Goal: Task Accomplishment & Management: Manage account settings

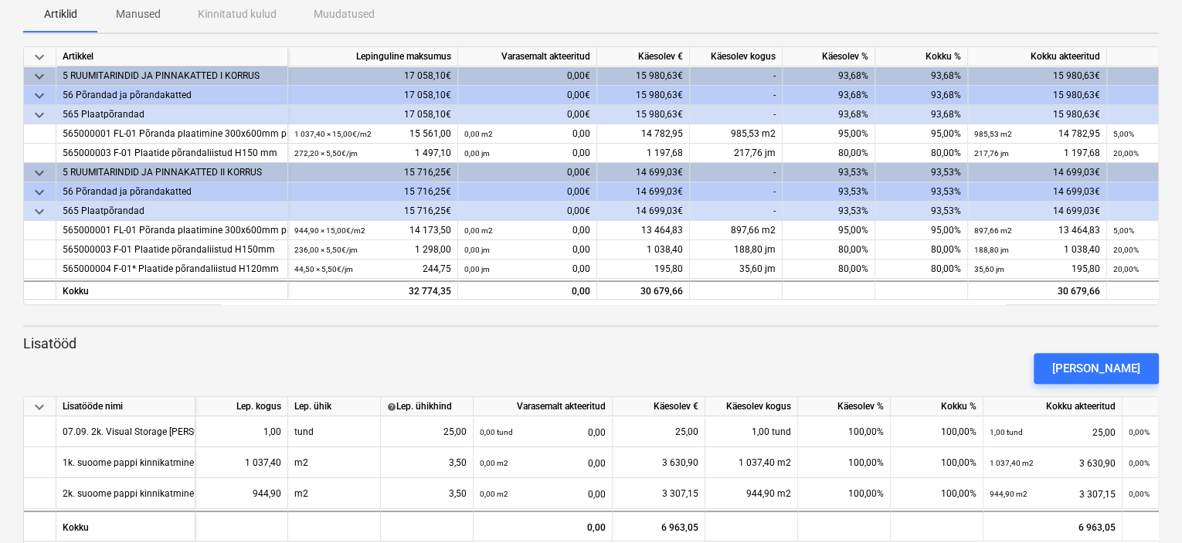
scroll to position [210, 0]
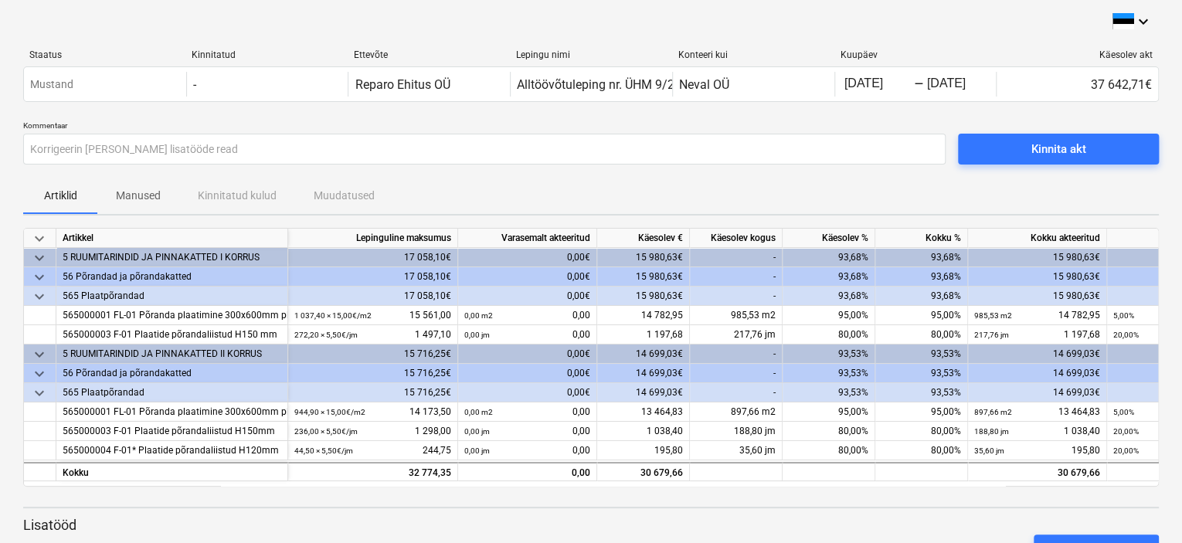
click at [751, 190] on div "Artiklid Manused Kinnitatud kulud Muudatused" at bounding box center [590, 195] width 1135 height 37
click at [783, 203] on div "Artiklid Manused Kinnitatud kulud Muudatused" at bounding box center [590, 195] width 1135 height 37
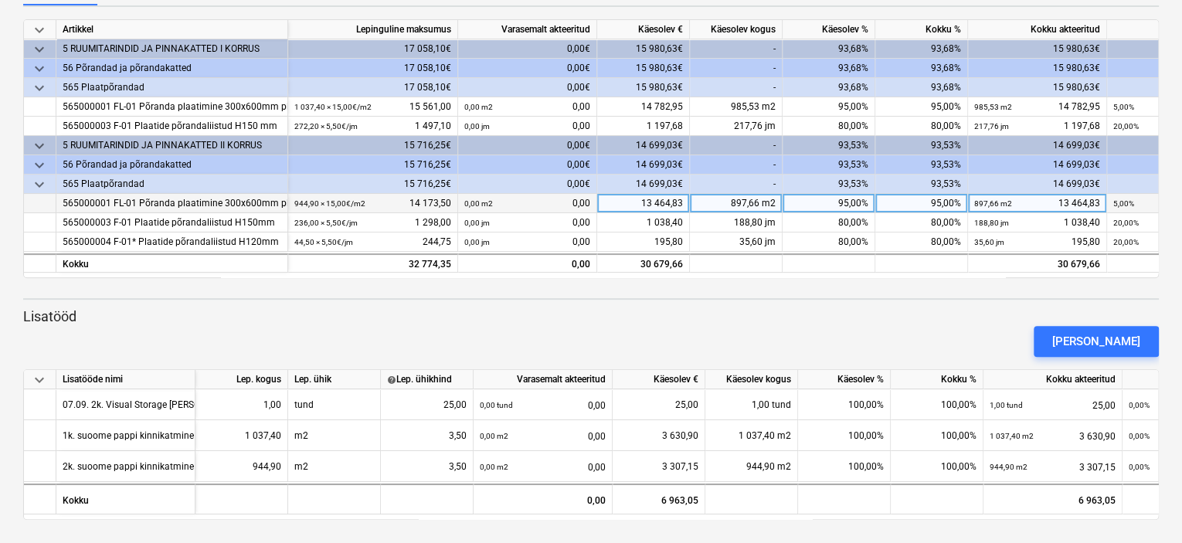
scroll to position [210, 0]
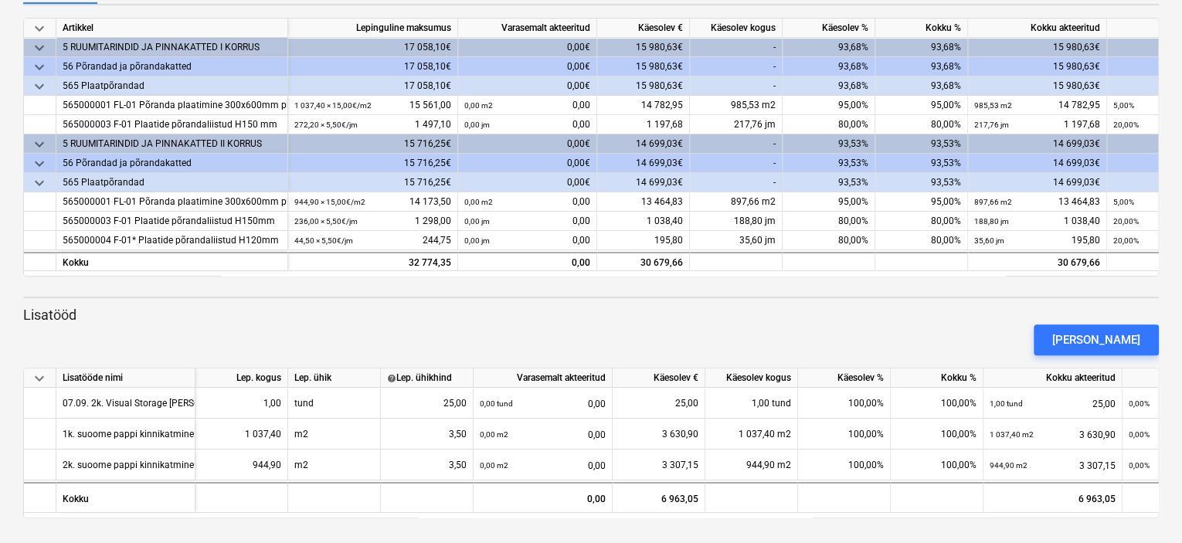
click at [785, 329] on div "[PERSON_NAME]" at bounding box center [591, 339] width 1148 height 43
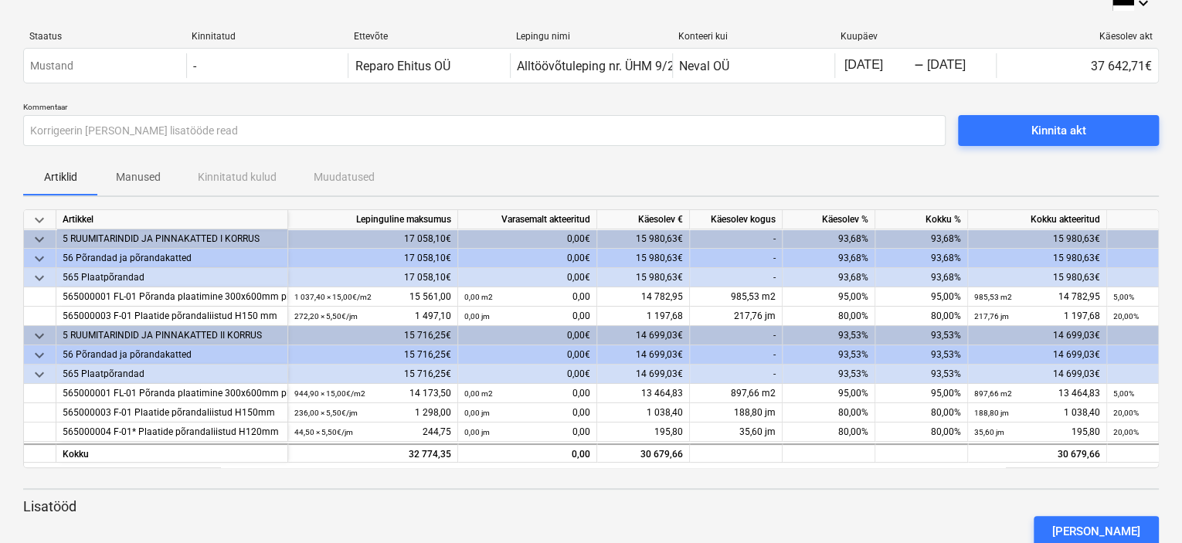
scroll to position [0, 0]
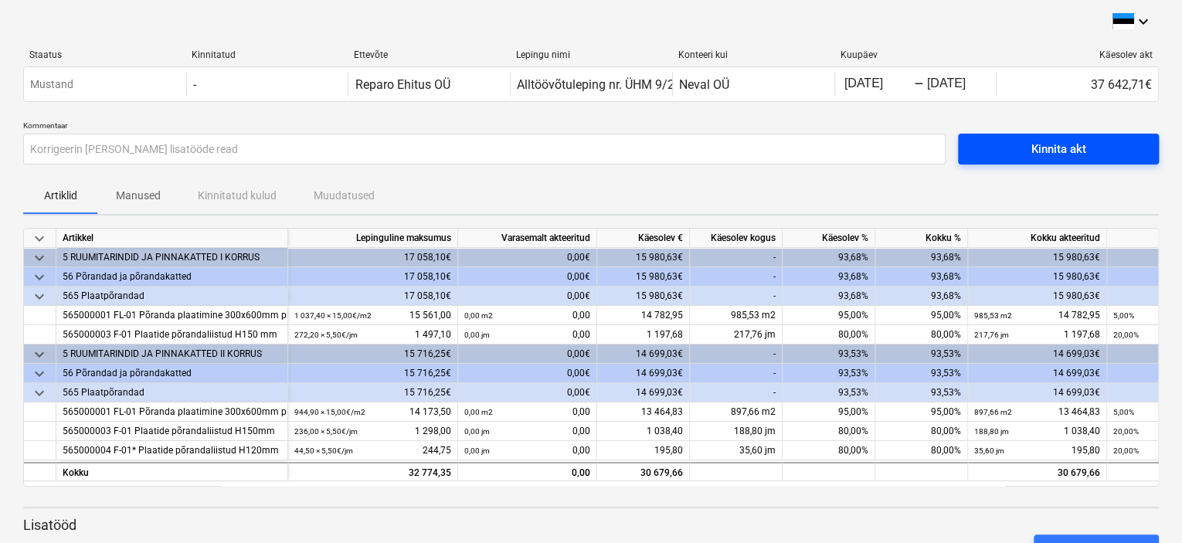
click at [1044, 154] on div "Kinnita akt" at bounding box center [1058, 149] width 55 height 20
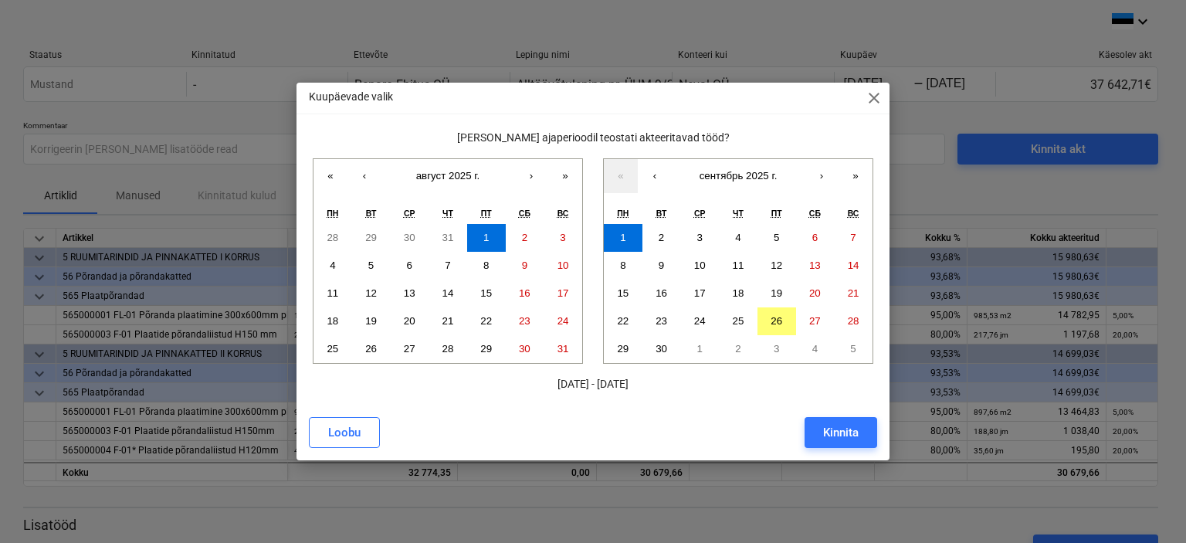
click at [874, 99] on span "close" at bounding box center [874, 98] width 19 height 19
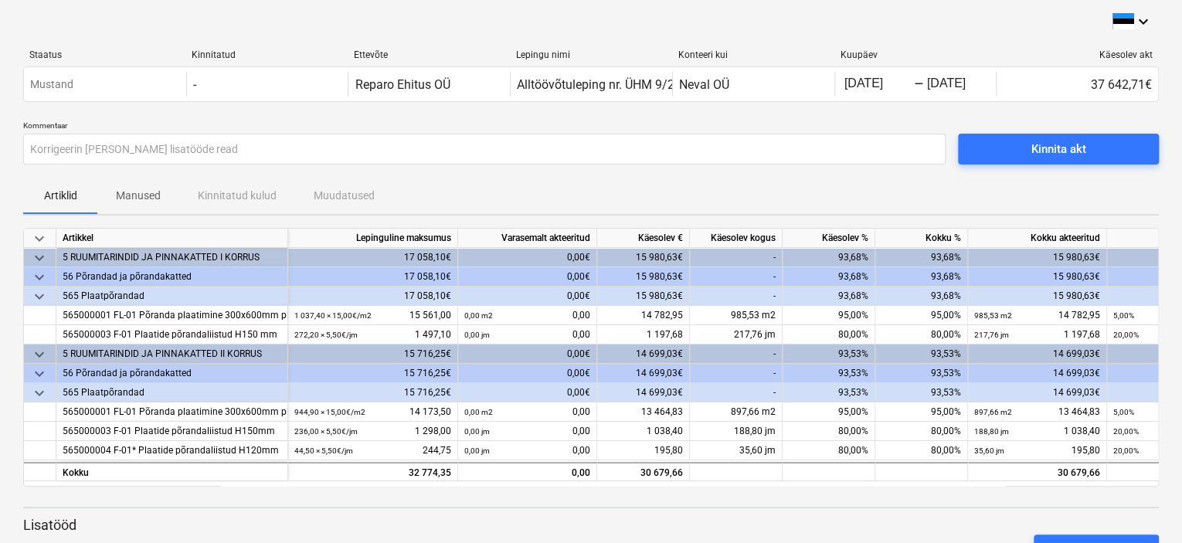
click at [141, 198] on p "Manused" at bounding box center [138, 196] width 45 height 16
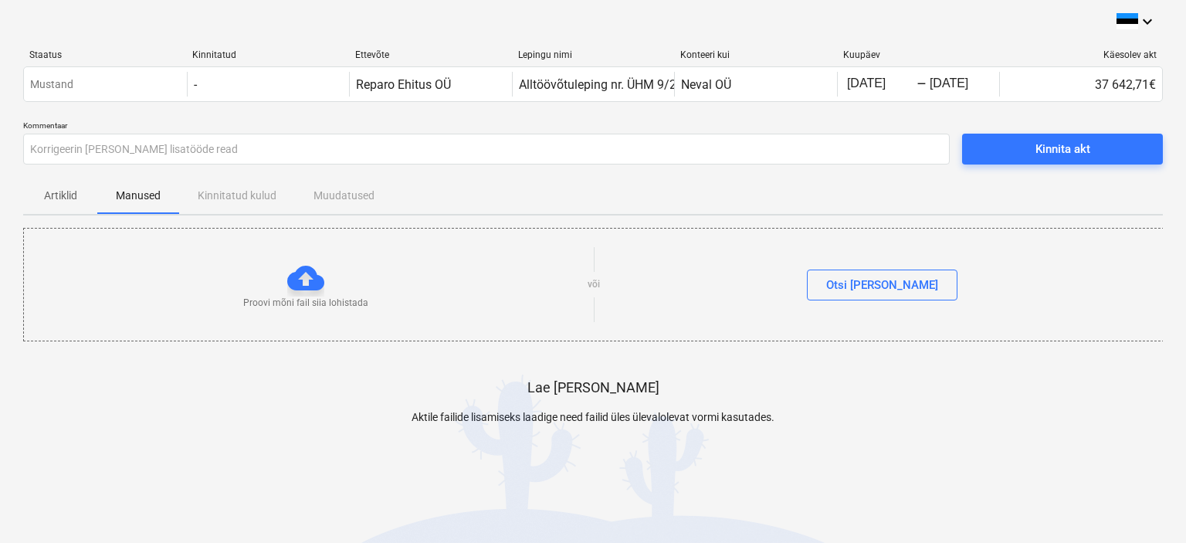
click at [239, 198] on div "Artiklid Manused Kinnitatud kulud Muudatused" at bounding box center [593, 195] width 1140 height 37
click at [59, 198] on p "Artiklid" at bounding box center [60, 196] width 37 height 16
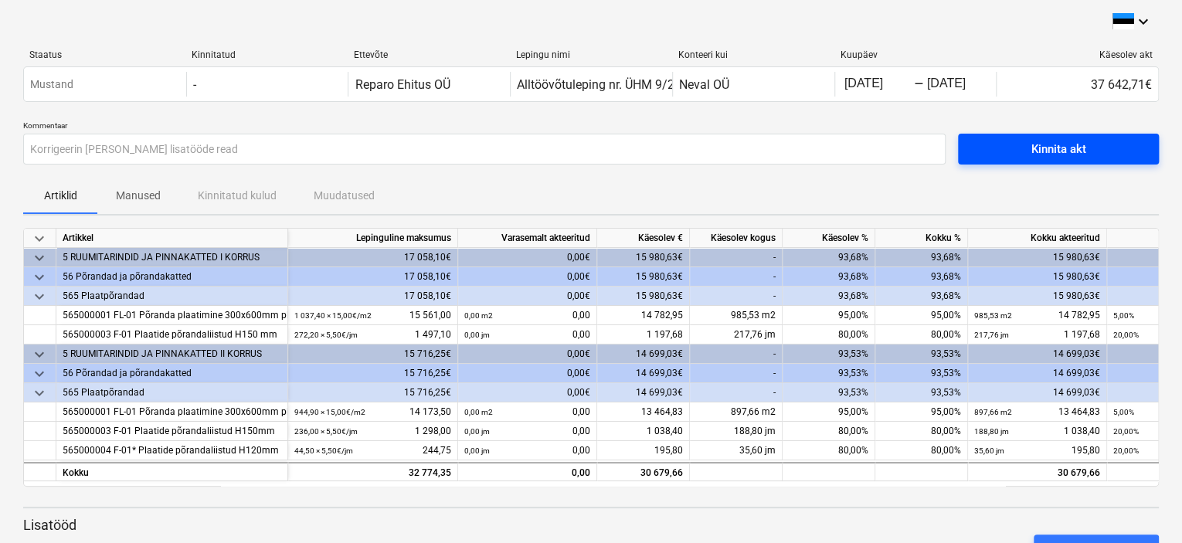
click at [1067, 149] on div "Kinnita akt" at bounding box center [1058, 149] width 55 height 20
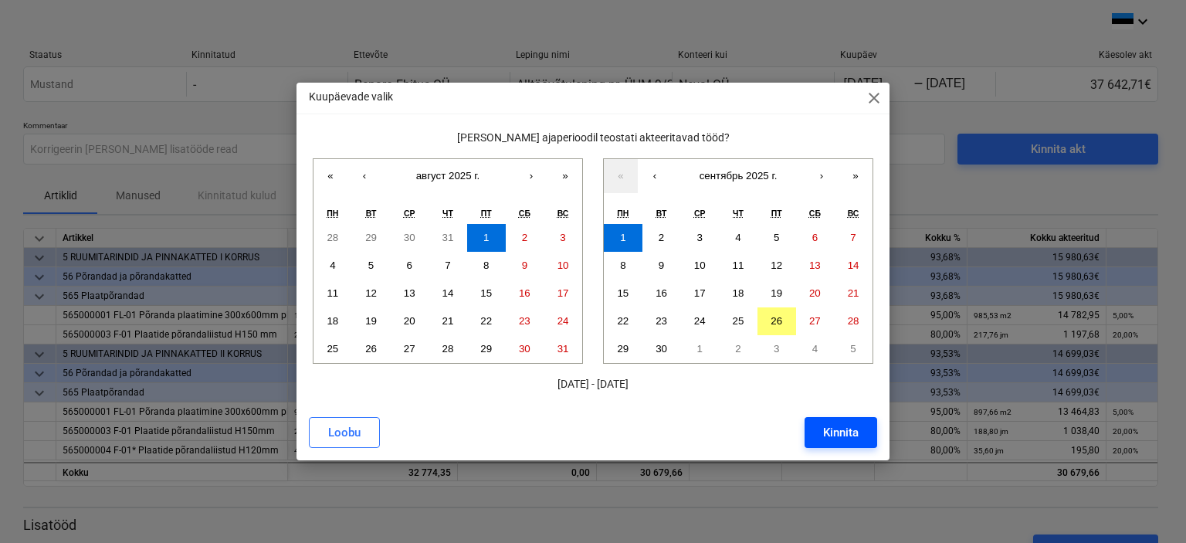
click at [846, 431] on div "Kinnita" at bounding box center [841, 432] width 36 height 20
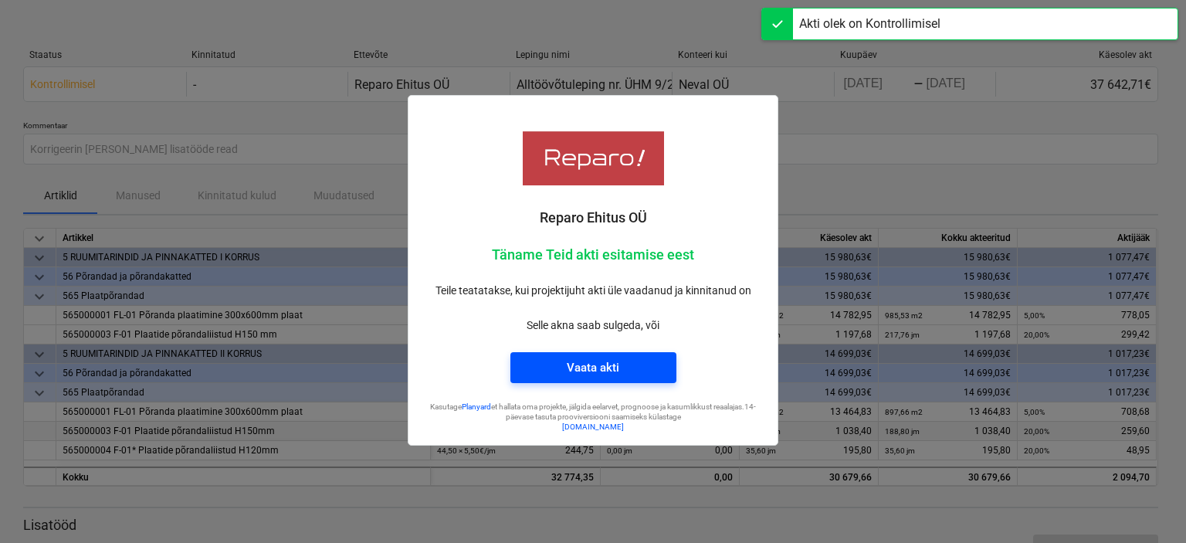
click at [649, 358] on span "Vaata akti" at bounding box center [593, 368] width 129 height 20
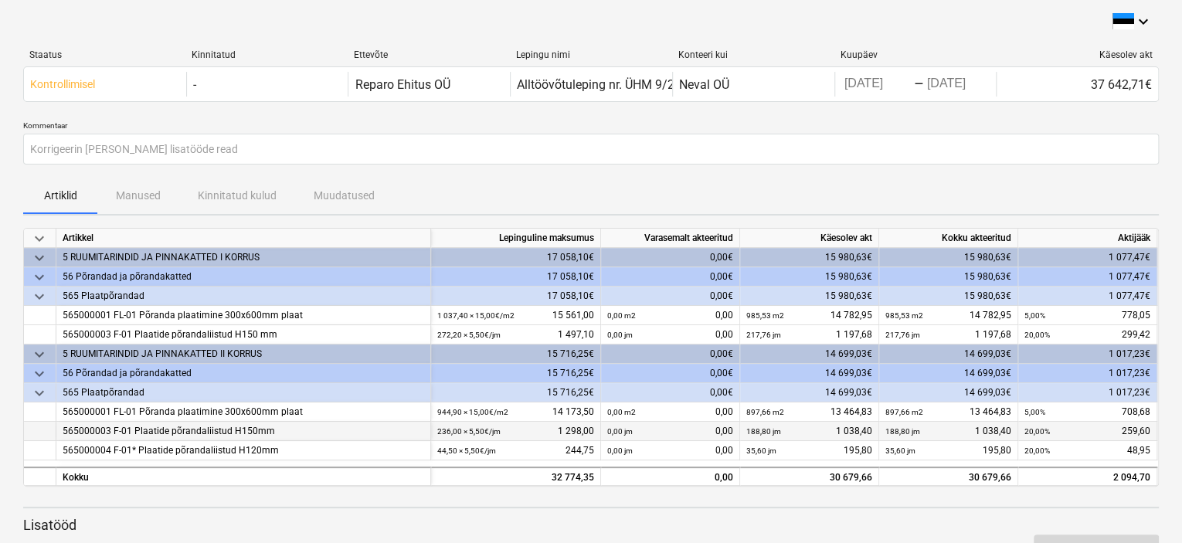
click at [702, 188] on div "Artiklid Manused Kinnitatud kulud Muudatused" at bounding box center [590, 195] width 1135 height 37
click at [612, 186] on div "Artiklid Manused Kinnitatud kulud Muudatused" at bounding box center [590, 195] width 1135 height 37
click at [148, 195] on div "Artiklid Manused Kinnitatud kulud Muudatused" at bounding box center [590, 195] width 1135 height 37
click at [460, 199] on div "Artiklid Manused Kinnitatud kulud Muudatused" at bounding box center [590, 195] width 1135 height 37
click at [859, 177] on div "Artiklid Manused Kinnitatud kulud Muudatused" at bounding box center [590, 195] width 1135 height 37
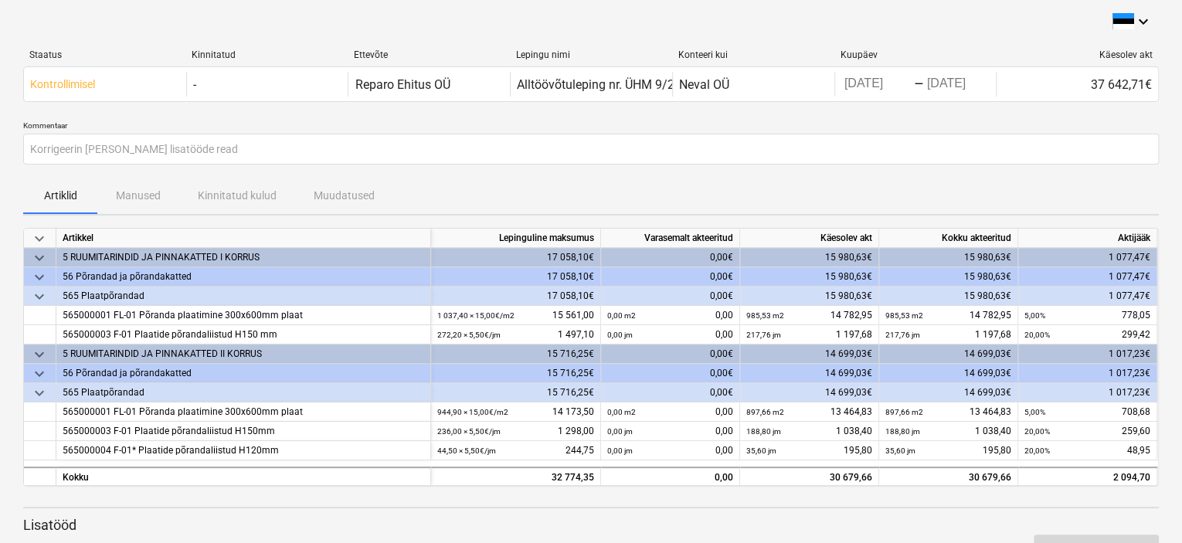
click at [130, 21] on div "keyboard_arrow_down" at bounding box center [590, 21] width 1135 height 19
click at [478, 177] on div "Artiklid Manused Kinnitatud kulud Muudatused" at bounding box center [590, 195] width 1135 height 37
click at [545, 171] on div "Kommentaar Korrigeerin [PERSON_NAME] lisatööde read" at bounding box center [590, 148] width 1135 height 56
